Goal: Task Accomplishment & Management: Use online tool/utility

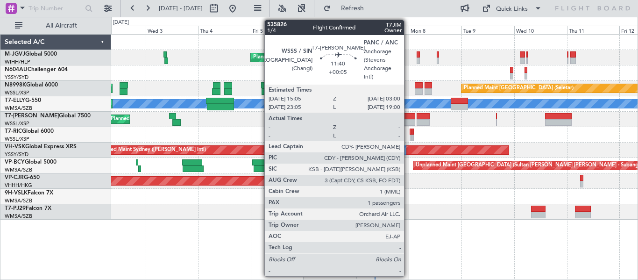
click at [408, 118] on div at bounding box center [402, 116] width 26 height 7
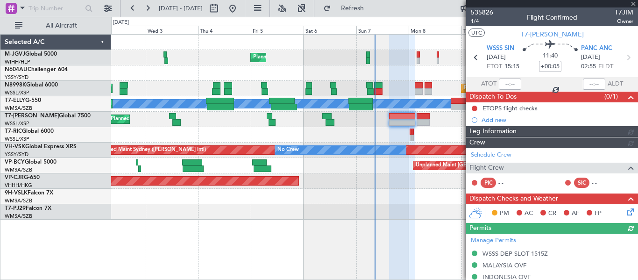
type input "[PERSON_NAME] (LEU)"
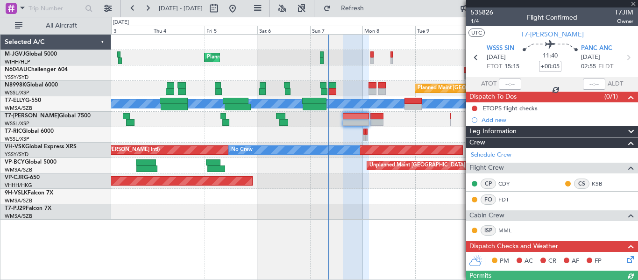
click at [327, 219] on div "Planned Maint [GEOGRAPHIC_DATA] (Seletar) Planned Maint [GEOGRAPHIC_DATA] (Sele…" at bounding box center [374, 127] width 526 height 185
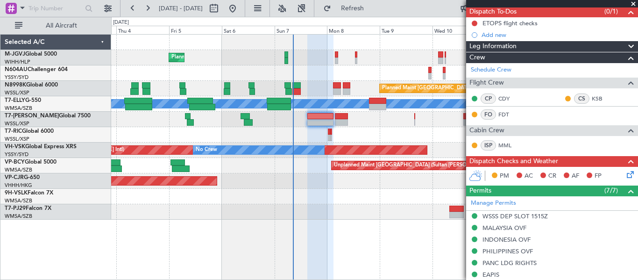
scroll to position [196, 0]
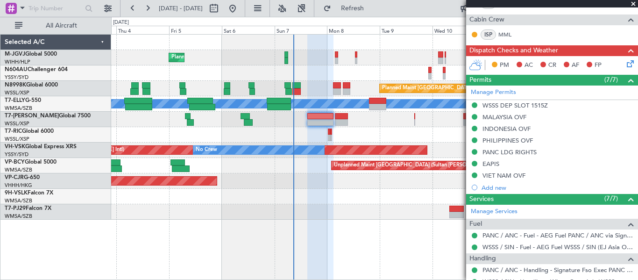
type input "[PERSON_NAME] (LEU)"
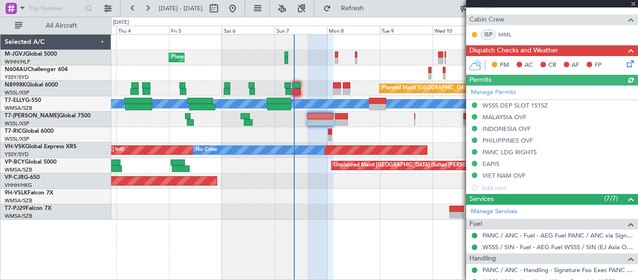
type input "[PERSON_NAME] (LEU)"
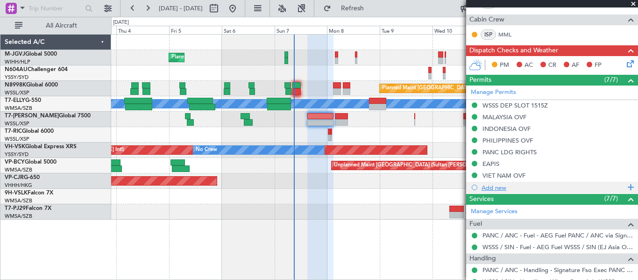
scroll to position [308, 0]
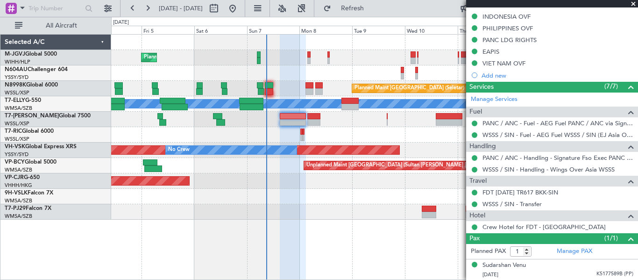
click at [327, 74] on div at bounding box center [374, 72] width 526 height 15
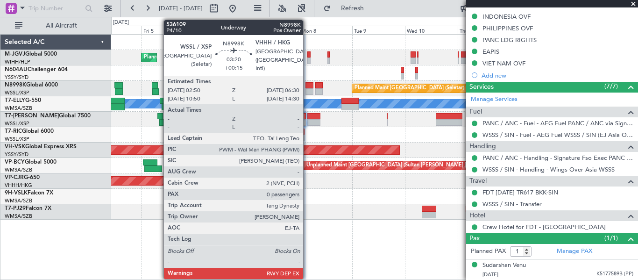
click at [307, 91] on div at bounding box center [309, 91] width 8 height 7
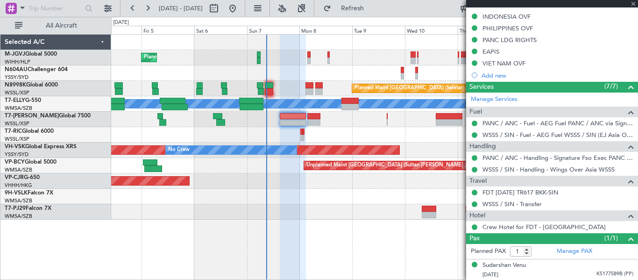
type input "+00:15"
type input "0"
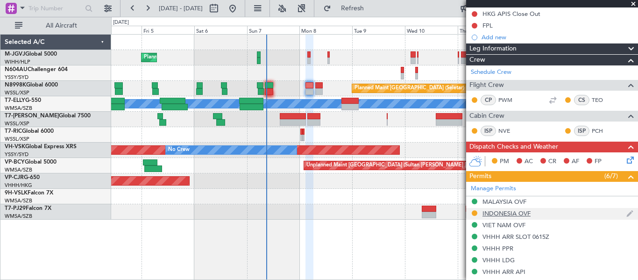
scroll to position [0, 0]
